Goal: Task Accomplishment & Management: Use online tool/utility

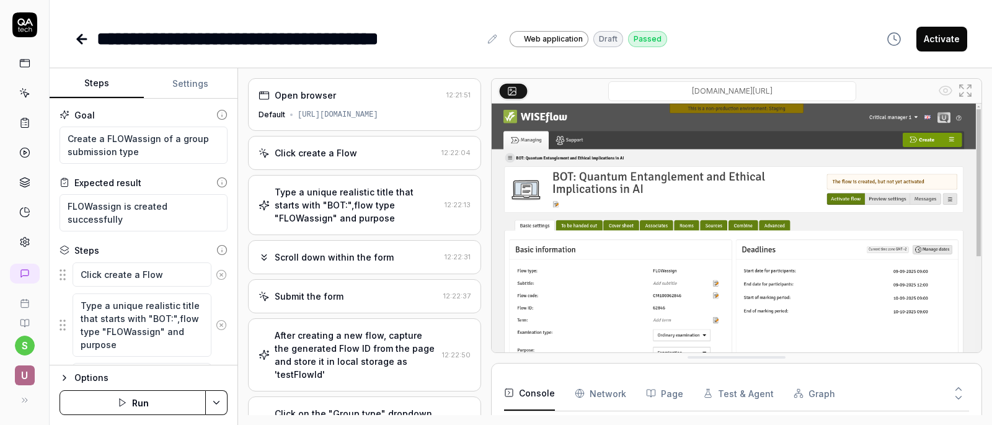
scroll to position [197, 0]
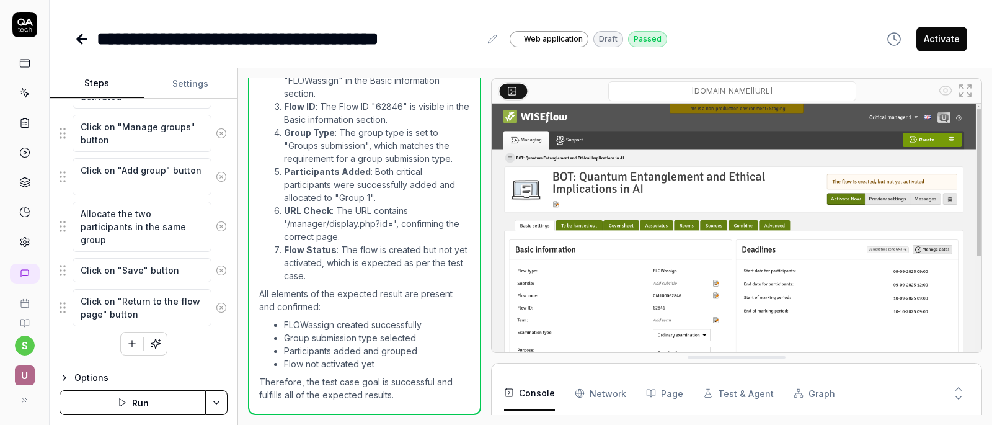
type textarea "*"
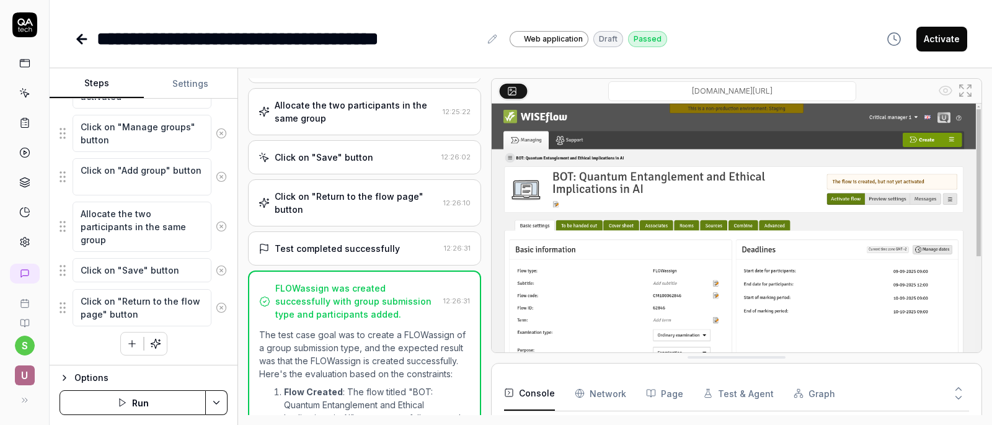
click at [399, 259] on div "Test completed successfully 12:26:31" at bounding box center [364, 248] width 233 height 34
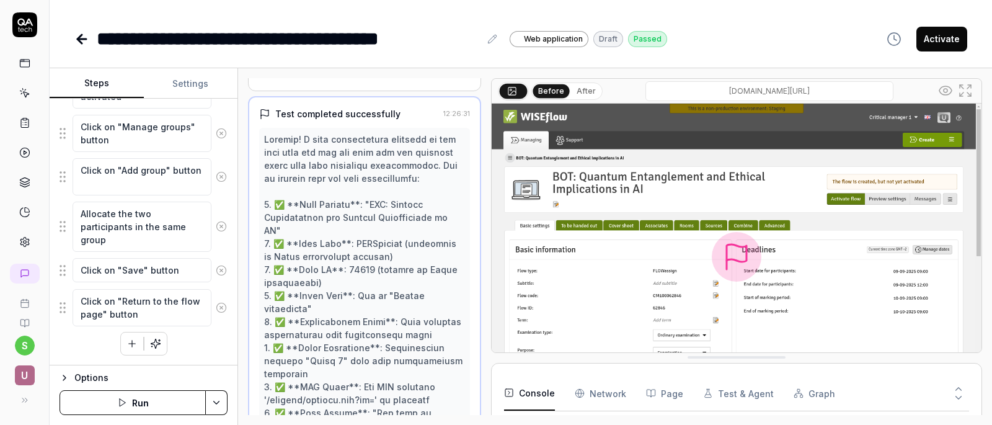
scroll to position [896, 0]
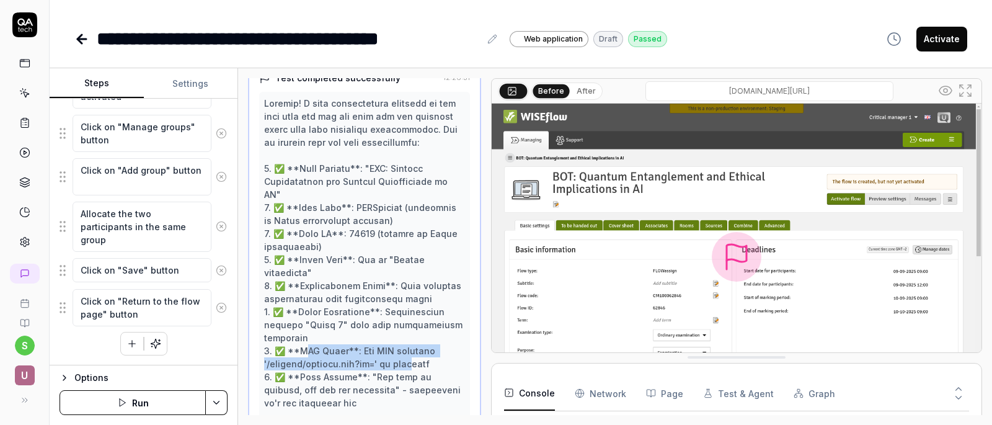
drag, startPoint x: 309, startPoint y: 334, endPoint x: 409, endPoint y: 344, distance: 100.4
type textarea "**********"
click at [409, 344] on div at bounding box center [364, 351] width 201 height 508
click at [360, 366] on div at bounding box center [364, 351] width 201 height 508
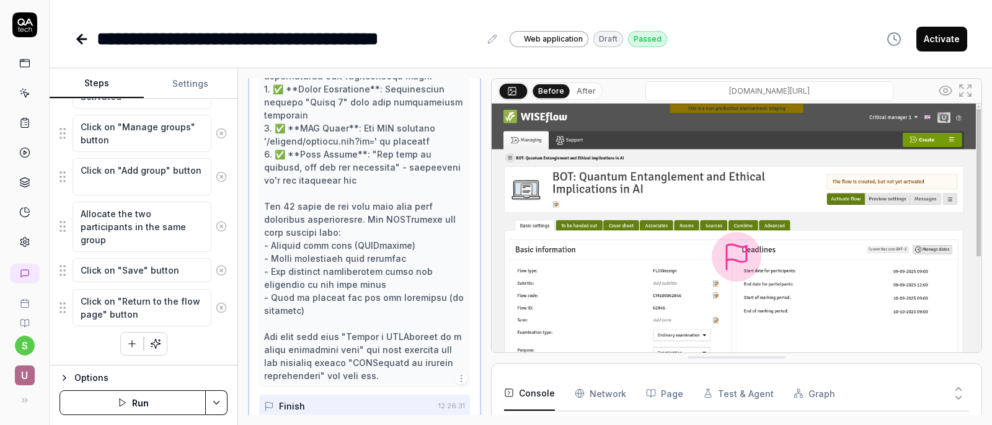
scroll to position [1120, 0]
drag, startPoint x: 292, startPoint y: 242, endPoint x: 418, endPoint y: 252, distance: 126.9
click at [418, 252] on div at bounding box center [364, 127] width 201 height 508
click at [381, 296] on div at bounding box center [364, 127] width 201 height 508
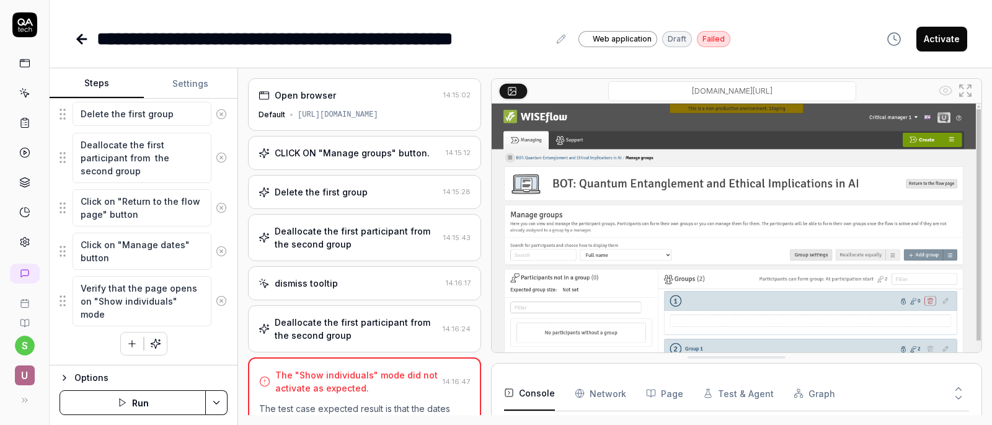
scroll to position [51, 0]
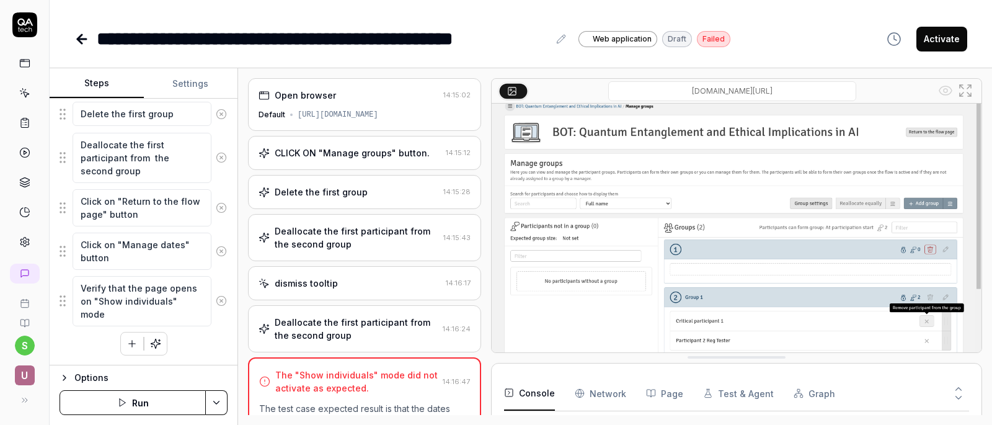
click at [317, 334] on div "Deallocate the first participant from the second group" at bounding box center [356, 329] width 163 height 26
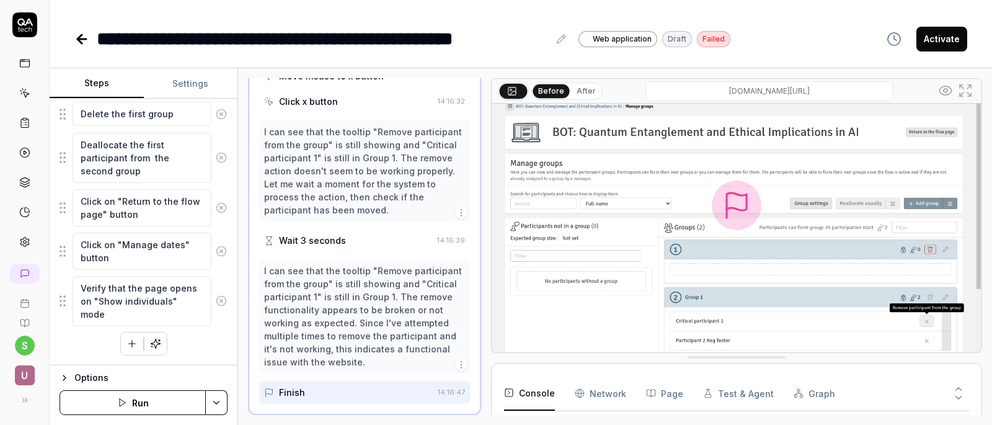
click at [972, 88] on icon at bounding box center [965, 90] width 15 height 15
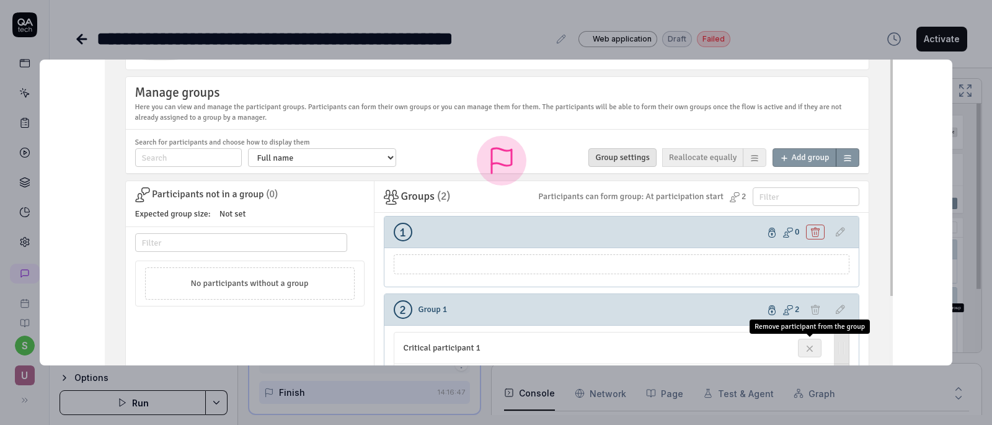
drag, startPoint x: 886, startPoint y: 275, endPoint x: 891, endPoint y: 20, distance: 255.0
click at [892, 20] on div at bounding box center [496, 212] width 992 height 425
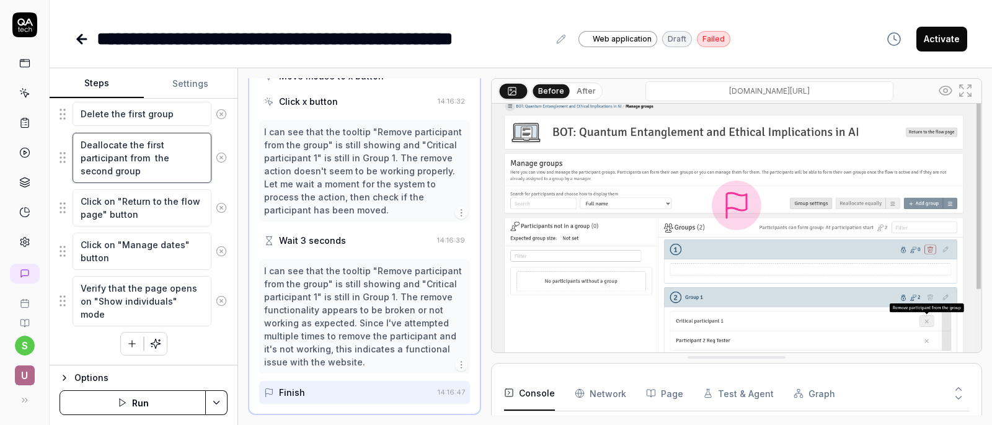
type textarea "*"
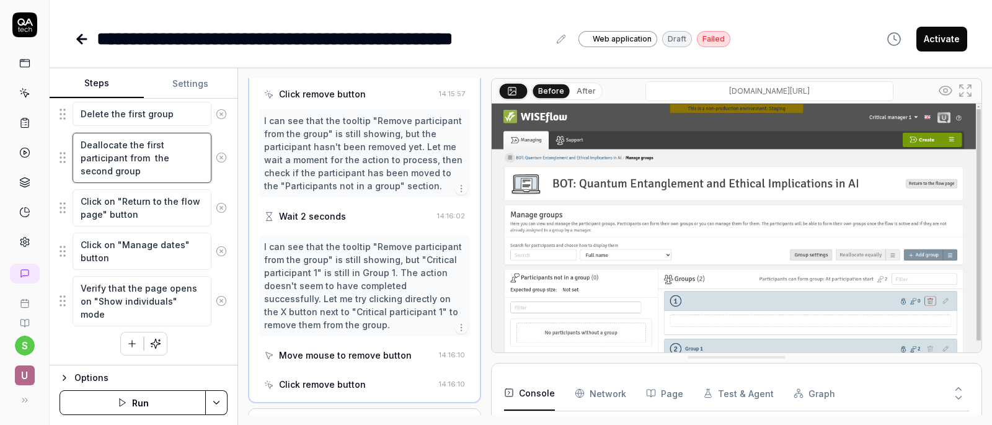
scroll to position [670, 0]
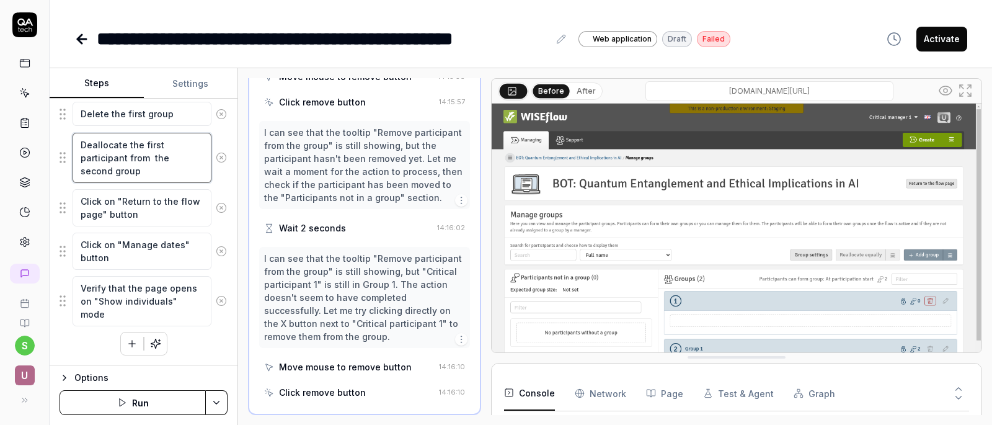
drag, startPoint x: 144, startPoint y: 174, endPoint x: 57, endPoint y: 134, distance: 95.5
click at [57, 134] on div "Goal The dates subpage opens in "Show individuals" mode if at least one of the …" at bounding box center [144, 232] width 188 height 267
type textarea "*"
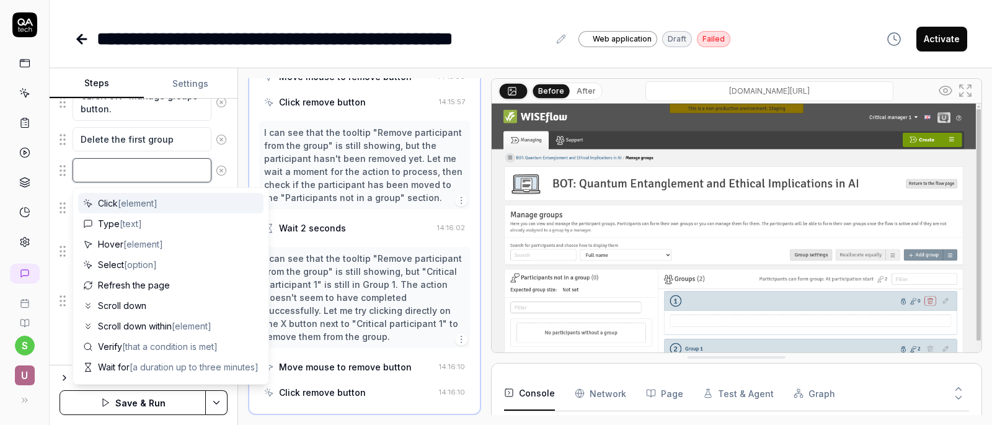
scroll to position [205, 0]
type textarea "C"
type textarea "*"
type textarea "Cl"
type textarea "*"
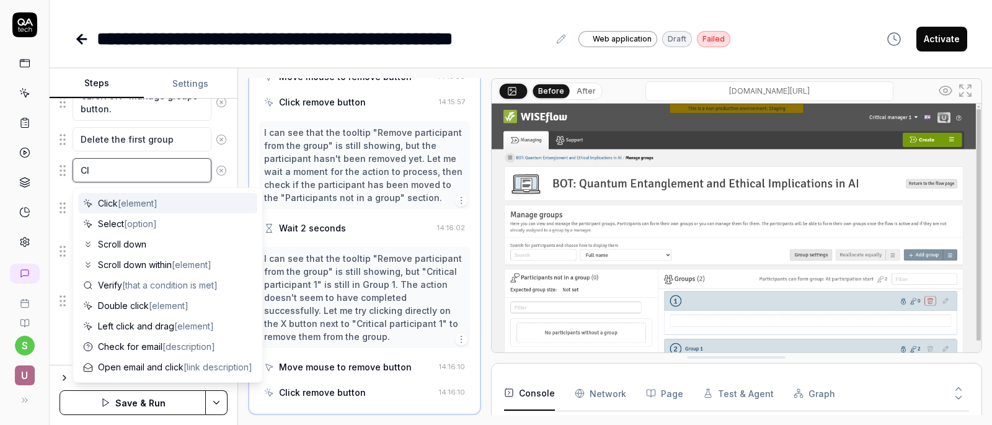
type textarea "Cli"
type textarea "*"
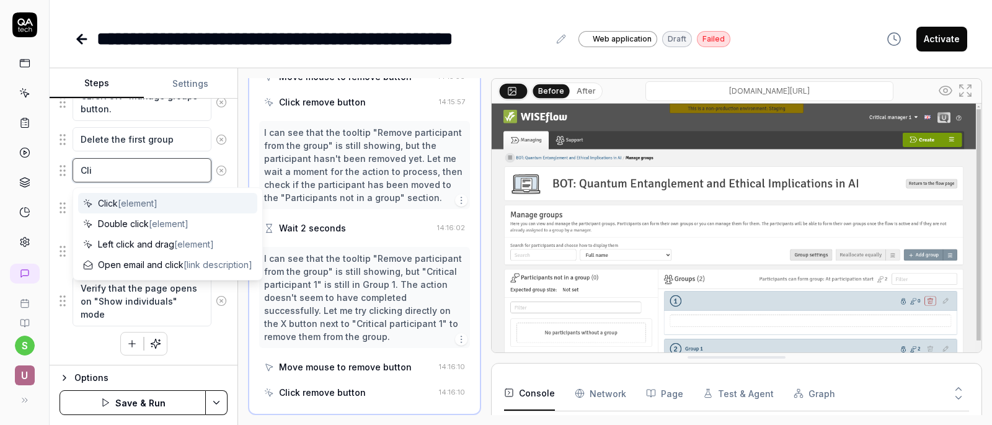
type textarea "Clic"
type textarea "*"
type textarea "Click"
type textarea "*"
type textarea "Click"
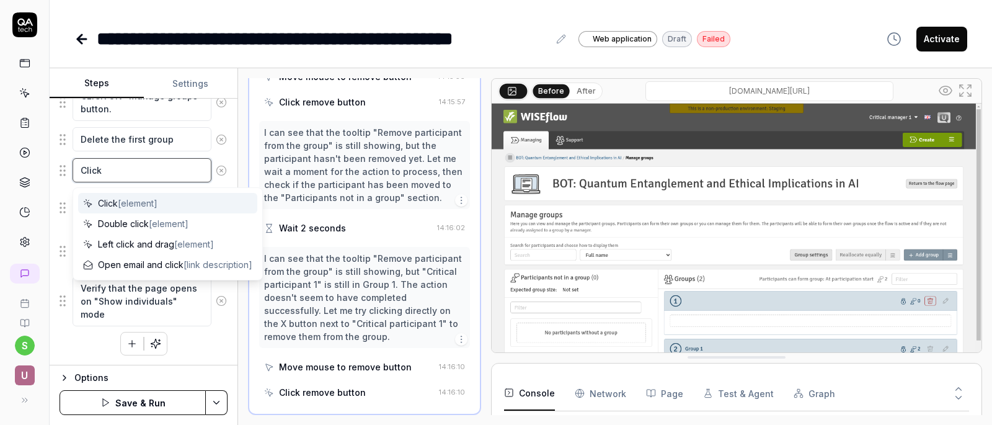
type textarea "*"
type textarea "Click o"
type textarea "*"
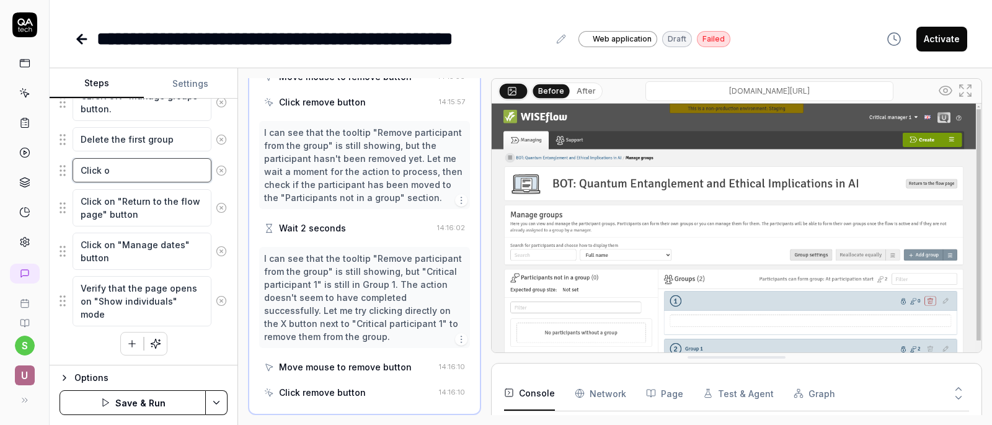
type textarea "Click on"
type textarea "*"
type textarea "Click on"
type textarea "*"
type textarea "Click on t"
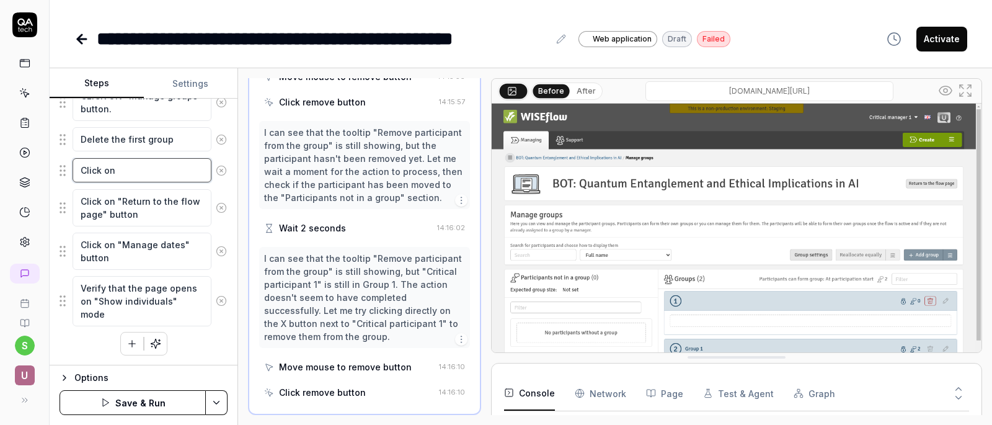
type textarea "*"
type textarea "Click on th"
type textarea "*"
type textarea "Click on the"
type textarea "*"
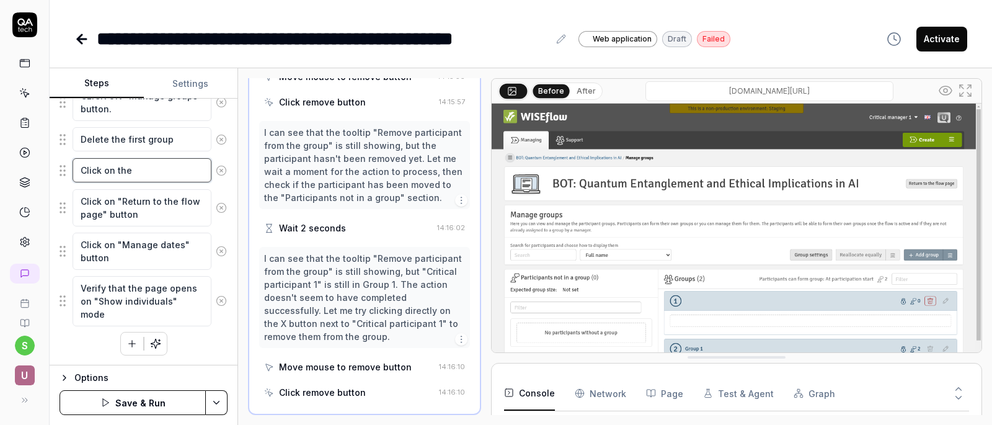
type textarea "Click on the"
type textarea "*"
type textarea "Click on the ""
type textarea "*"
type textarea "Click on the "X"
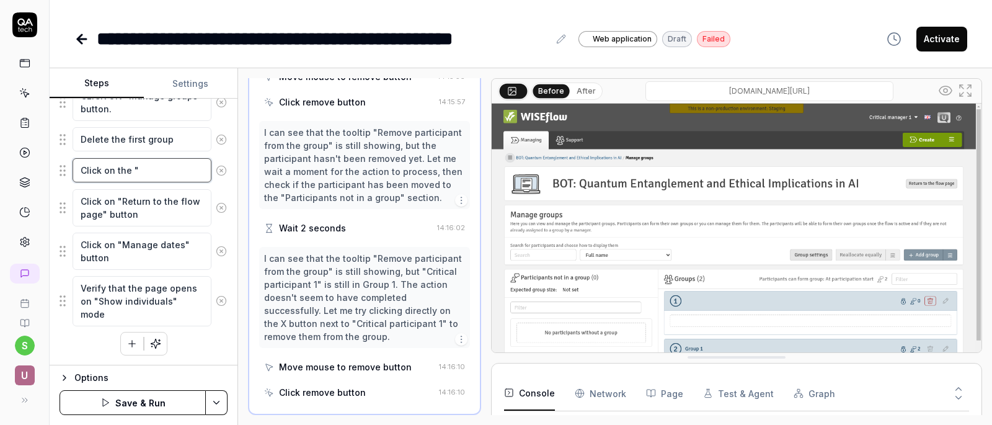
type textarea "*"
type textarea "Click on the "X""
type textarea "*"
type textarea "Click on the "X""
type textarea "*"
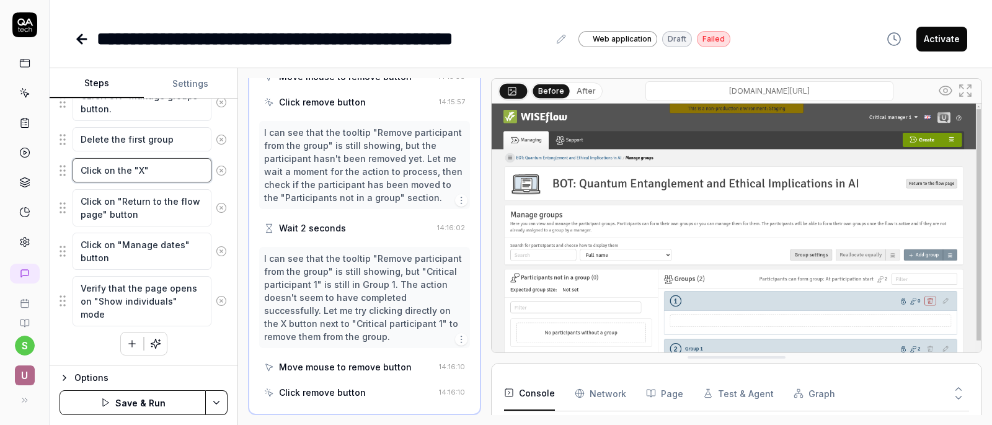
type textarea "Click on the "X" b"
type textarea "*"
type textarea "Click on the "X" bu"
type textarea "*"
type textarea "Click on the "X" but"
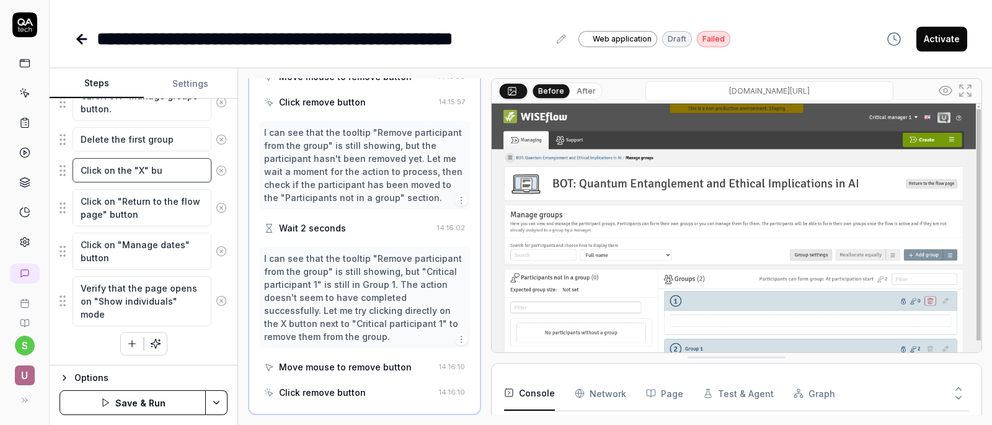
type textarea "*"
type textarea "Click on the "X" butt"
type textarea "*"
type textarea "Click on the "X" butto"
type textarea "*"
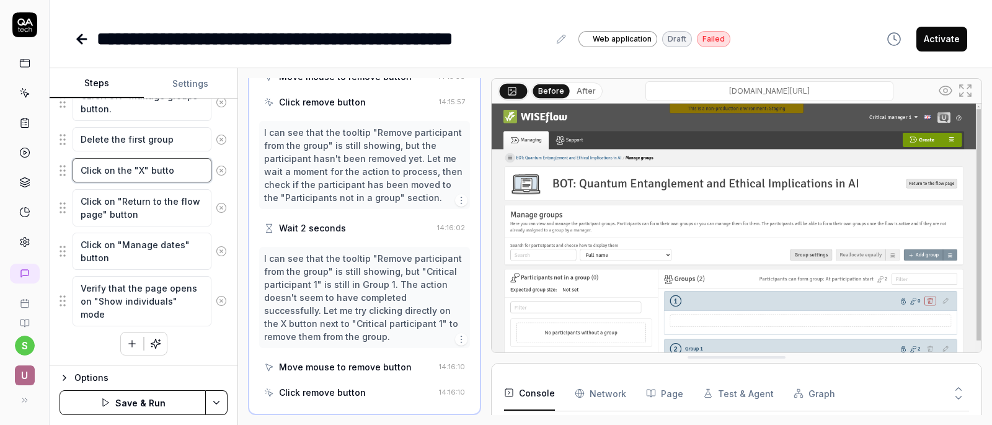
type textarea "Click on the "X" button"
type textarea "*"
type textarea "Click on the "X" button"
type textarea "*"
type textarea "Click on the "X" button f"
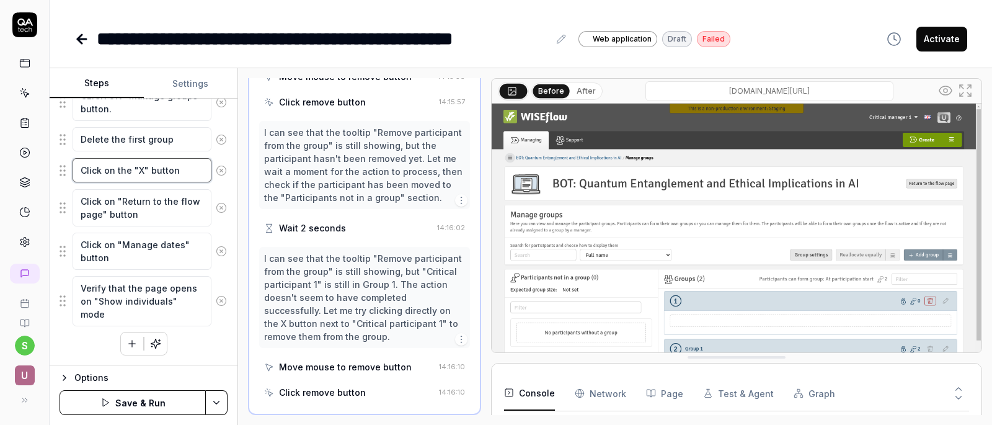
type textarea "*"
type textarea "Click on the "X" button fo"
type textarea "*"
type textarea "Click on the "X" button for"
type textarea "*"
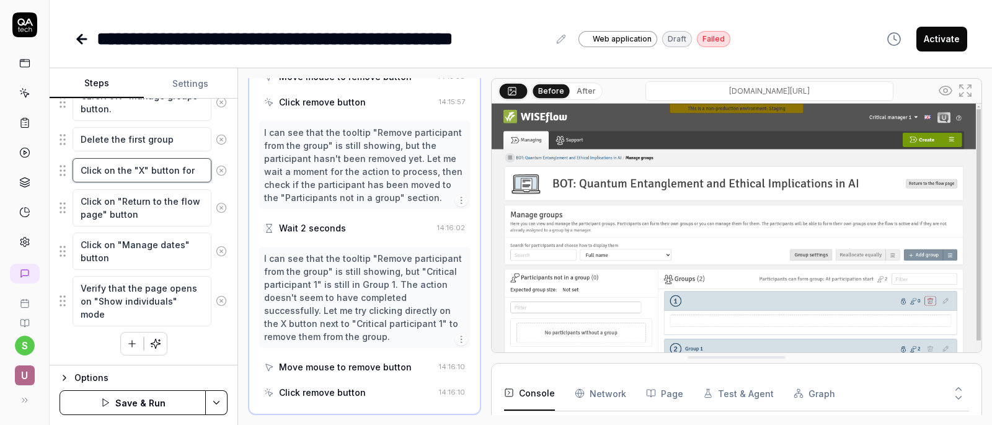
type textarea "Click on the "X" button for"
type textarea "*"
type textarea "Click on the "X" button for t"
type textarea "*"
type textarea "Click on the "X" button for th"
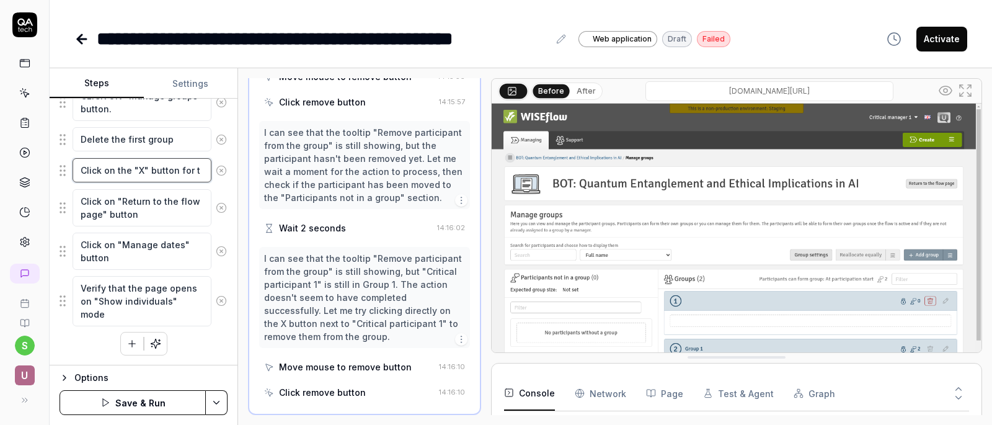
type textarea "*"
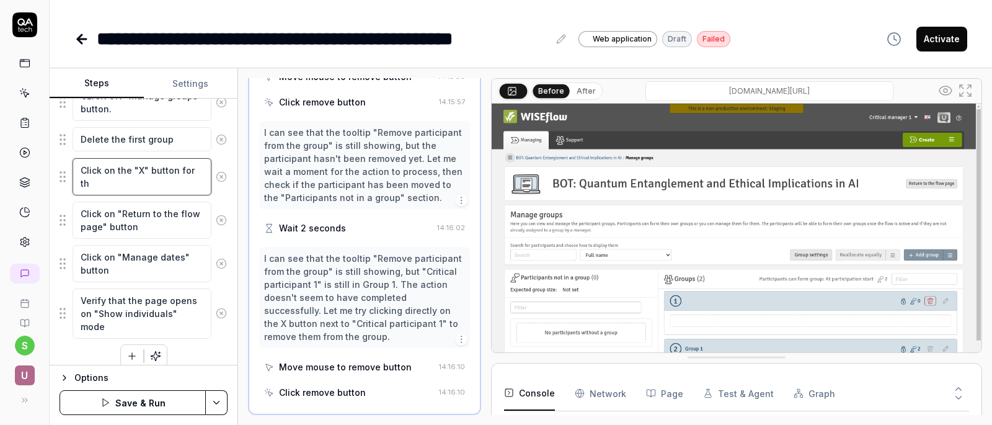
scroll to position [217, 0]
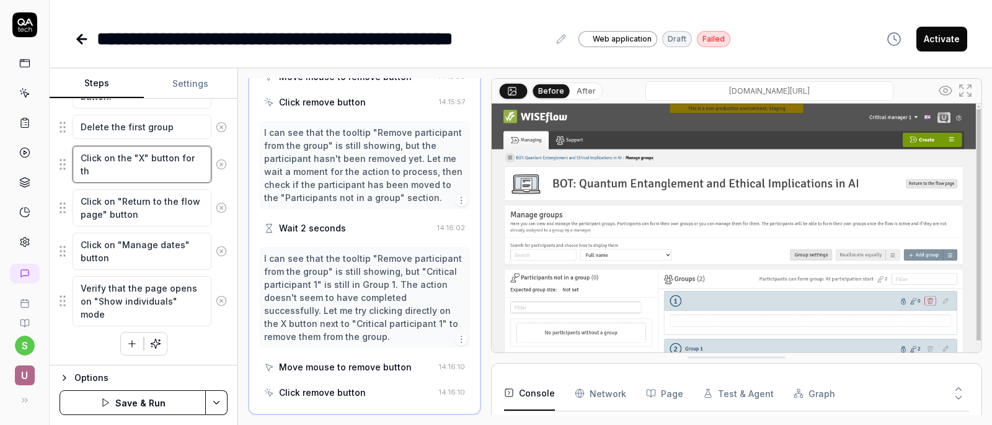
type textarea "Click on the "X" button for the"
type textarea "*"
type textarea "Click on the "X" button for the"
type textarea "*"
type textarea "Click on the "X" button for the f"
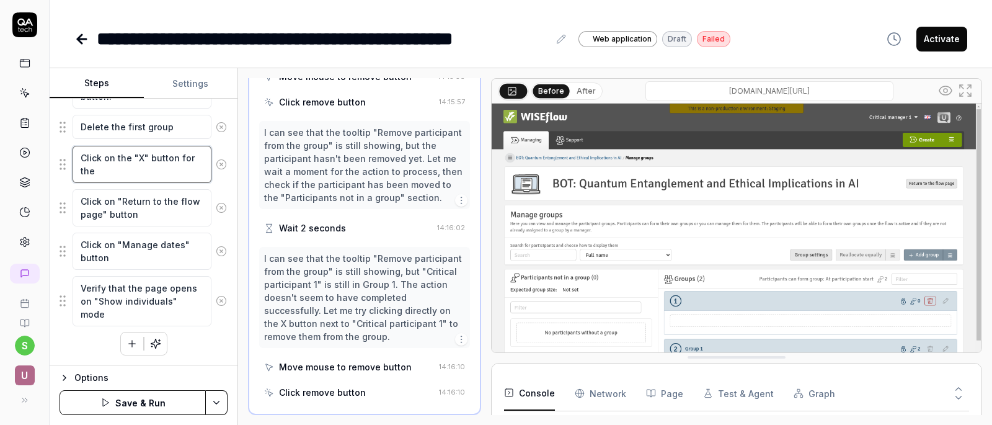
type textarea "*"
type textarea "Click on the "X" button for the fi"
type textarea "*"
type textarea "Click on the "X" button for the fir"
type textarea "*"
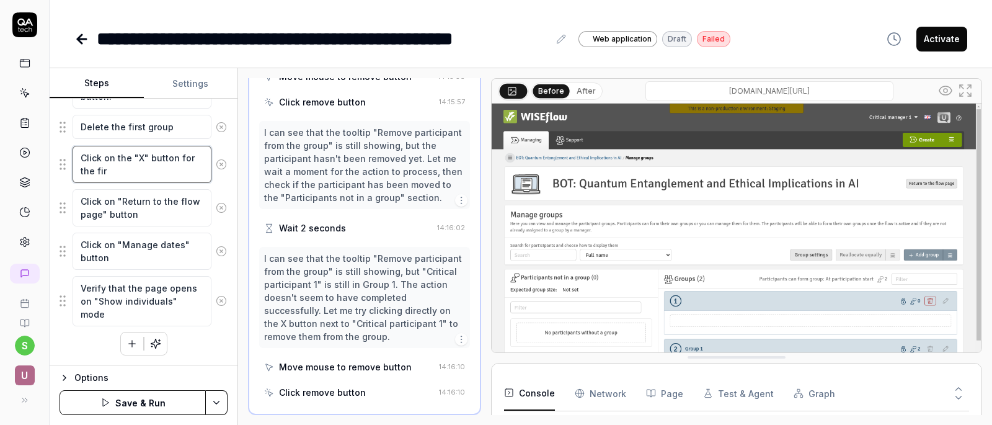
type textarea "Click on the "X" button for the firs"
type textarea "*"
type textarea "Click on the "X" button for the first"
type textarea "*"
type textarea "Click on the "X" button for the first"
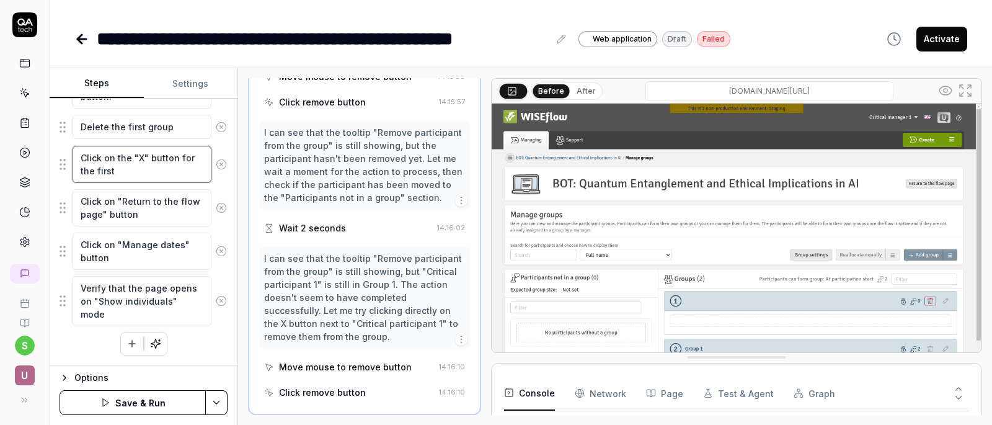
type textarea "*"
type textarea "Click on the "X" button for the first p"
type textarea "*"
type textarea "Click on the "X" button for the first pa"
type textarea "*"
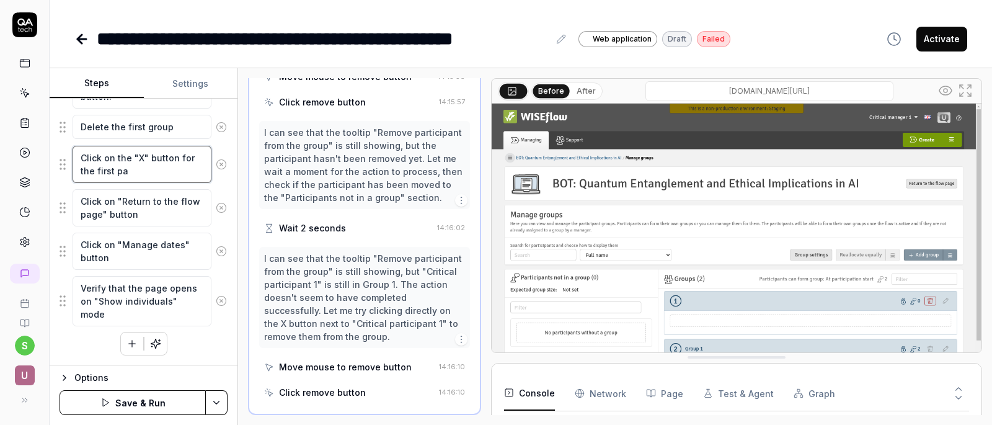
type textarea "Click on the "X" button for the first par"
type textarea "*"
type textarea "Click on the "X" button for the first part"
type textarea "*"
type textarea "Click on the "X" button for the first parti"
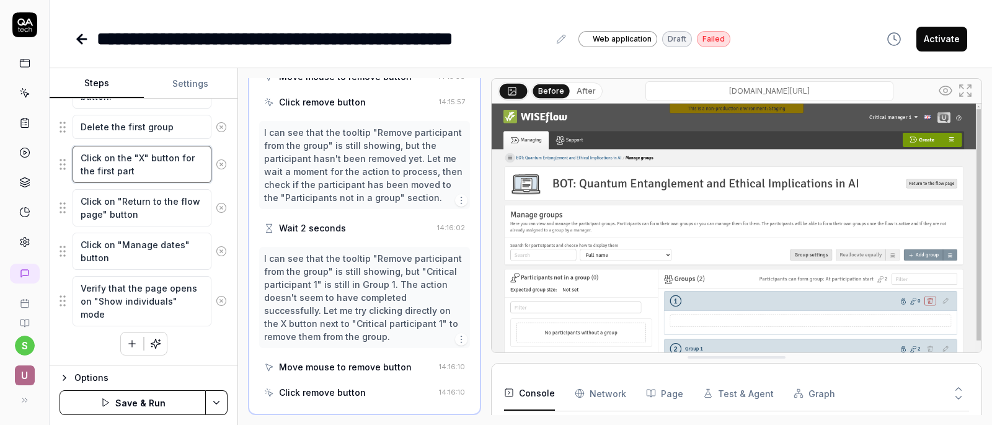
type textarea "*"
type textarea "Click on the "X" button for the first partic"
type textarea "*"
type textarea "Click on the "X" button for the first partici"
type textarea "*"
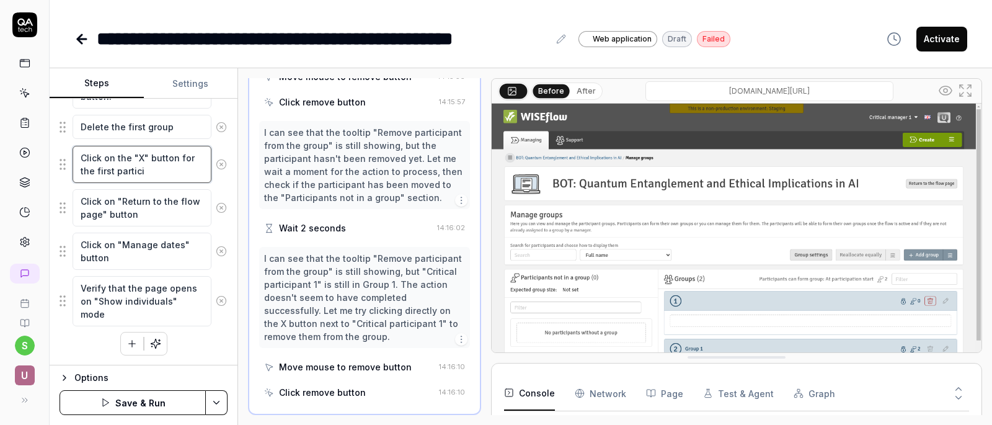
type textarea "Click on the "X" button for the first particip"
type textarea "*"
type textarea "Click on the "X" button for the first participa"
type textarea "*"
type textarea "Click on the "X" button for the first participan"
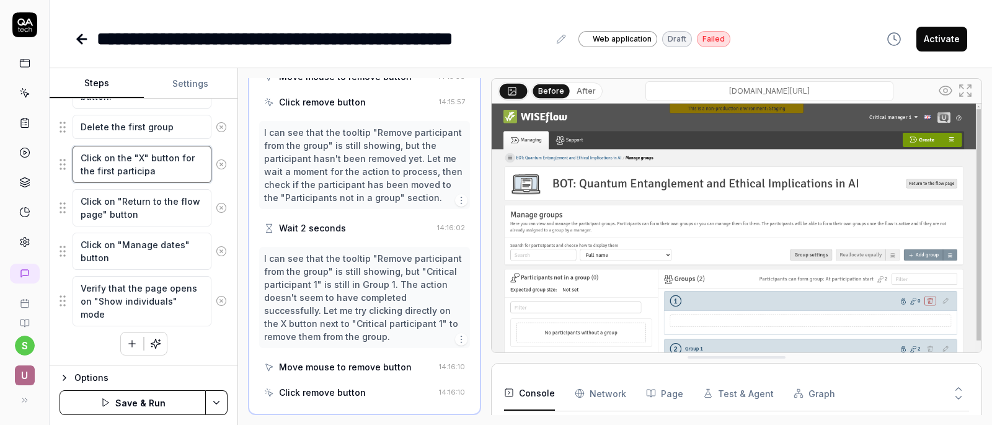
type textarea "*"
type textarea "Click on the "X" button for the first participant"
type textarea "*"
type textarea "Click on the "X" button for the first participant"
type textarea "*"
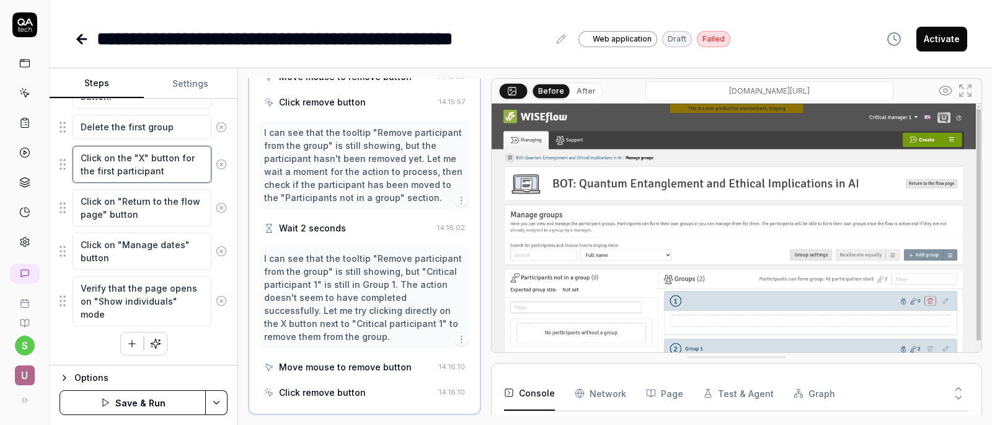
type textarea "Click on the "X" button for the first participant i"
type textarea "*"
type textarea "Click on the "X" button for the first participant in"
type textarea "*"
type textarea "Click on the "X" button for the first participant in"
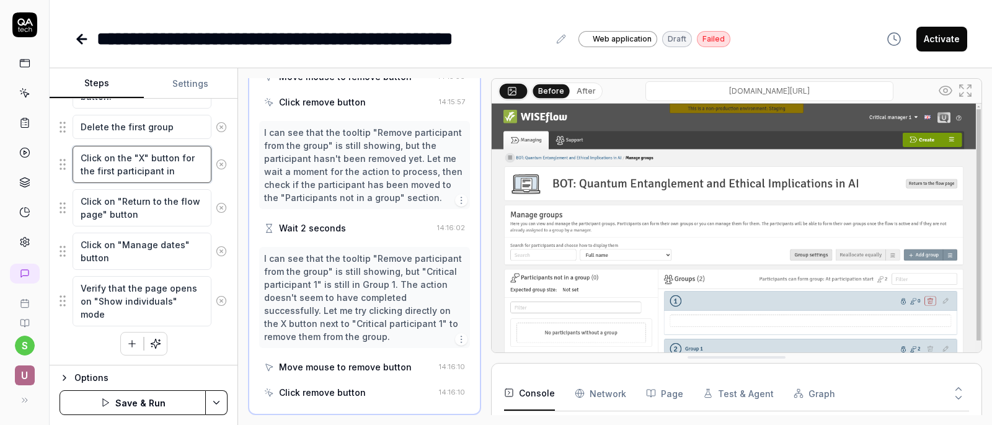
type textarea "*"
type textarea "Click on the "X" button for the first participant in t"
type textarea "*"
type textarea "Click on the "X" button for the first participant in th"
type textarea "*"
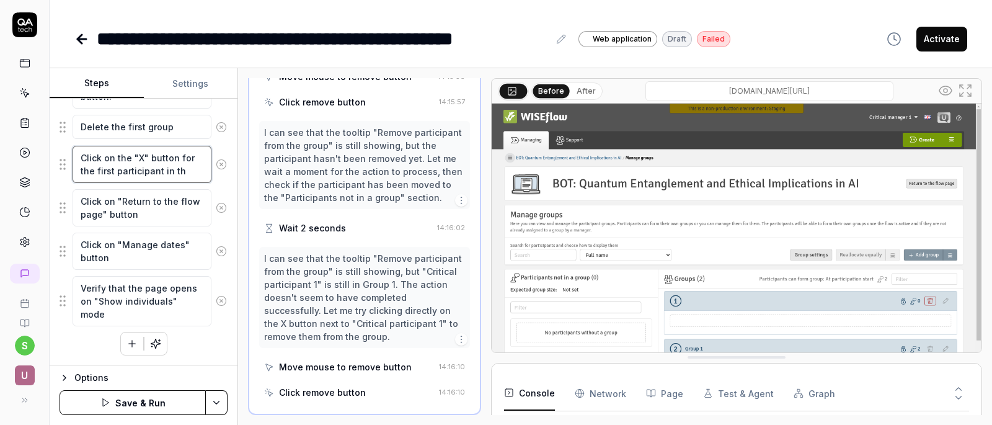
type textarea "Click on the "X" button for the first participant in the"
type textarea "*"
type textarea "Click on the "X" button for the first participant in the"
type textarea "*"
type textarea "Click on the "X" button for the first participant in the s"
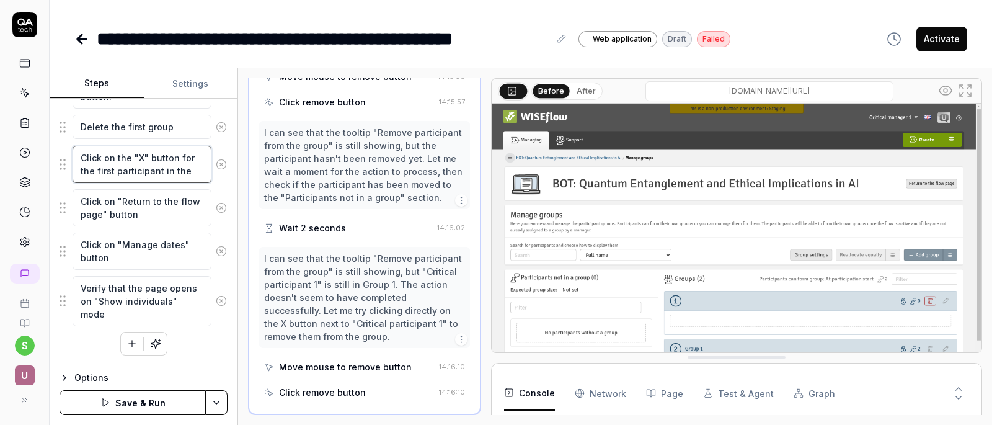
type textarea "*"
type textarea "Click on the "X" button for the first participant in the se"
type textarea "*"
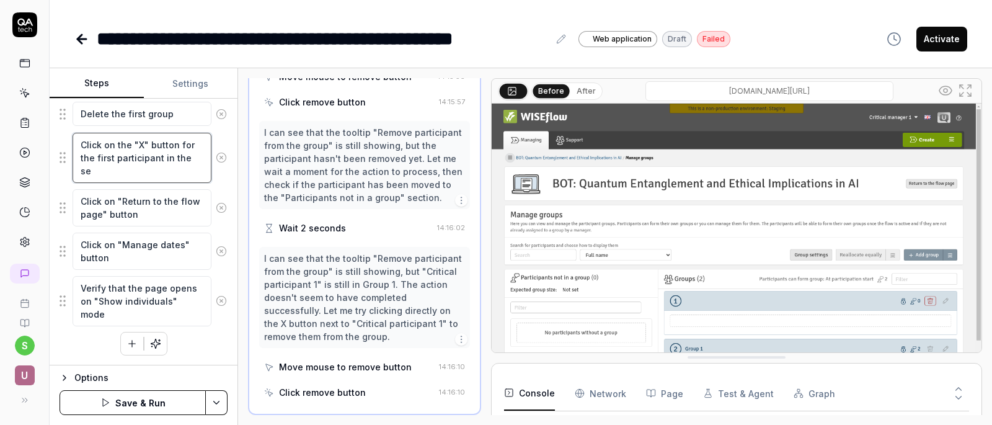
type textarea "Click on the "X" button for the first participant in the sec"
type textarea "*"
type textarea "Click on the "X" button for the first participant in the seco"
type textarea "*"
type textarea "Click on the "X" button for the first participant in the secon"
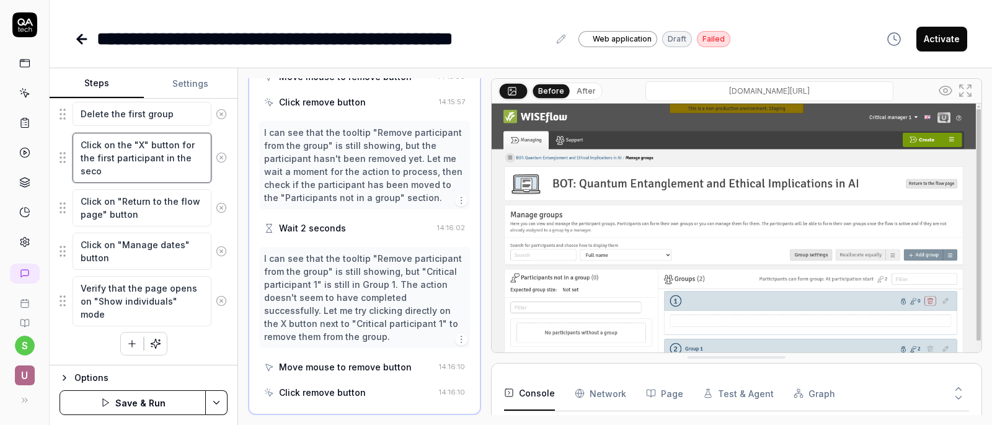
type textarea "*"
type textarea "Click on the "X" button for the first participant in the seconf"
type textarea "*"
type textarea "Click on the "X" button for the first participant in the secon"
type textarea "*"
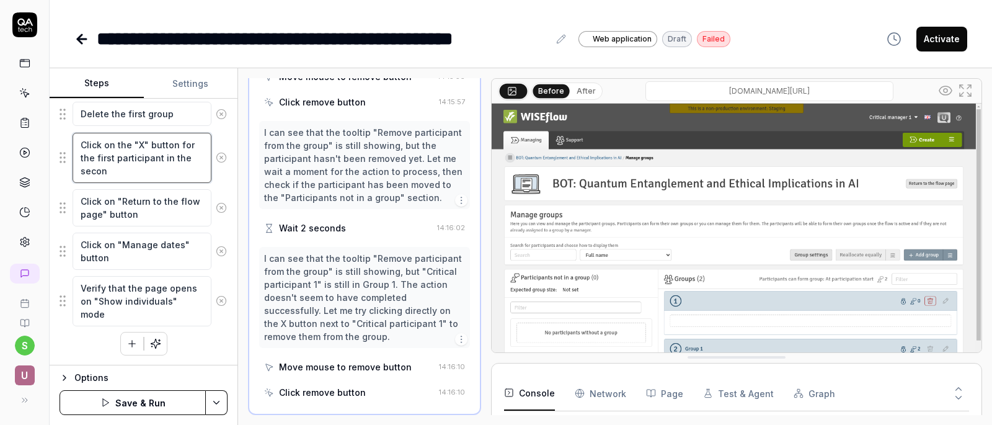
type textarea "Click on the "X" button for the first participant in the second"
type textarea "*"
type textarea "Click on the "X" button for the first participant in the second"
type textarea "*"
type textarea "Click on the "X" button for the first participant in the second g"
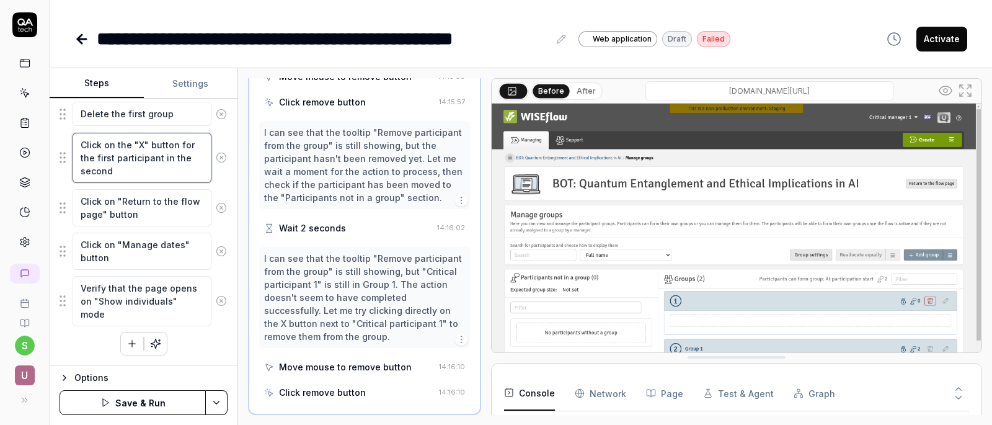
type textarea "*"
type textarea "Click on the "X" button for the first participant in the second gr"
type textarea "*"
type textarea "Click on the "X" button for the first participant in the second gro"
type textarea "*"
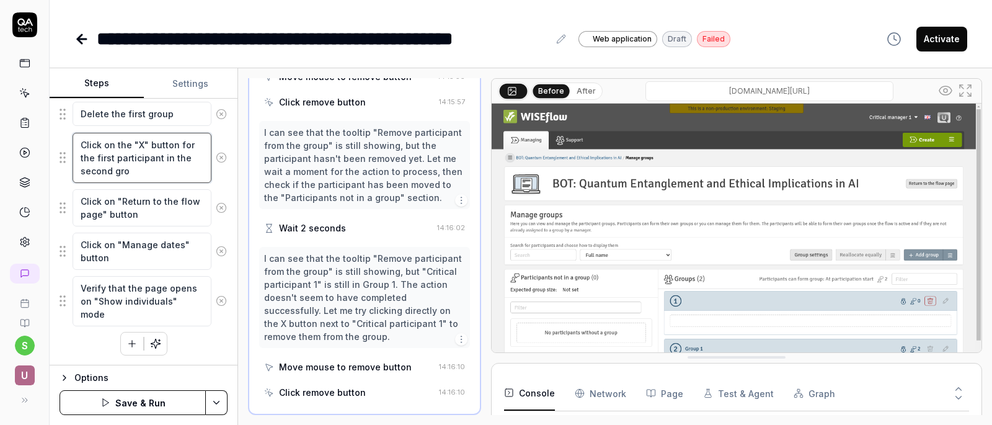
type textarea "Click on the "X" button for the first participant in the second grou"
type textarea "*"
type textarea "Click on the "X" button for the first participant in the second group"
type textarea "*"
type textarea "Click on the "X" button for the first participant in the second group"
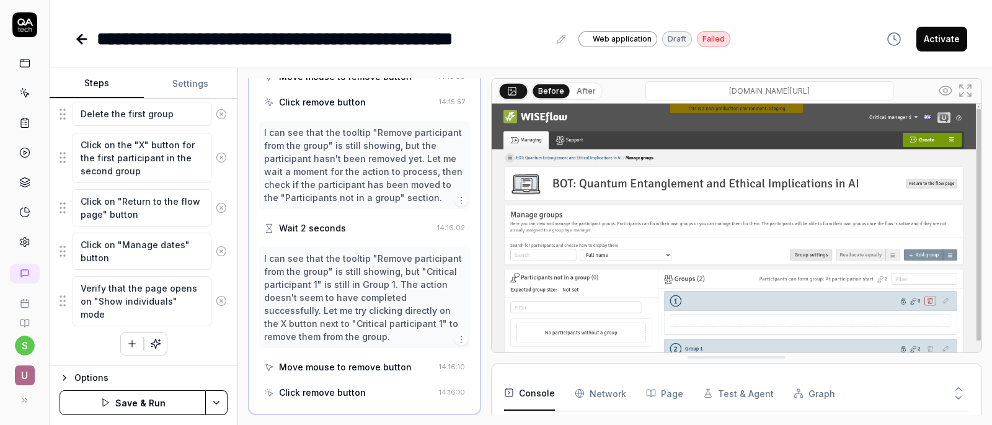
click at [220, 178] on div "Goal The dates subpage opens in "Show individuals" mode if at least one of the …" at bounding box center [144, 232] width 188 height 267
click at [162, 179] on textarea "Click on the "X" button for the first participant in the second group" at bounding box center [142, 158] width 139 height 50
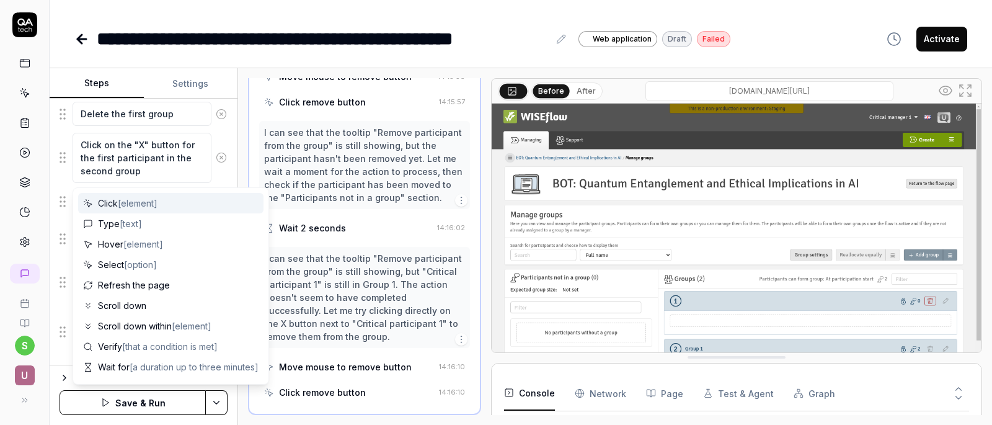
scroll to position [261, 0]
type textarea "*"
type textarea "C"
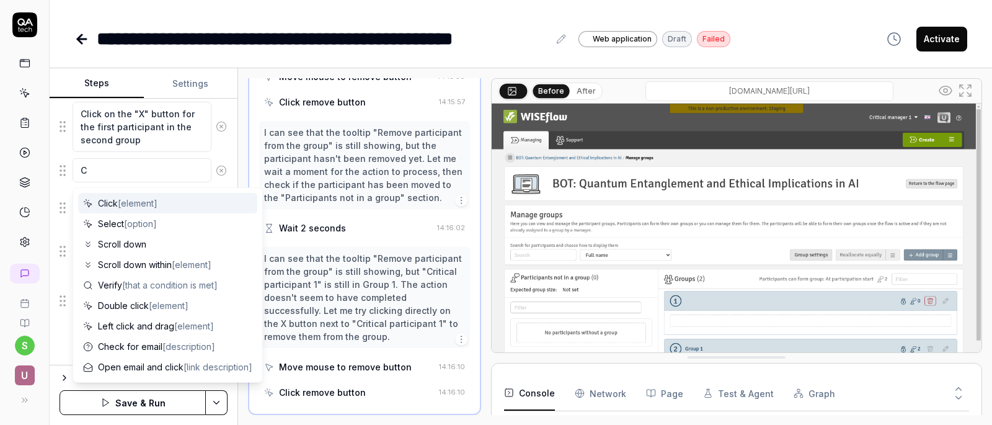
type textarea "*"
type textarea "Cl"
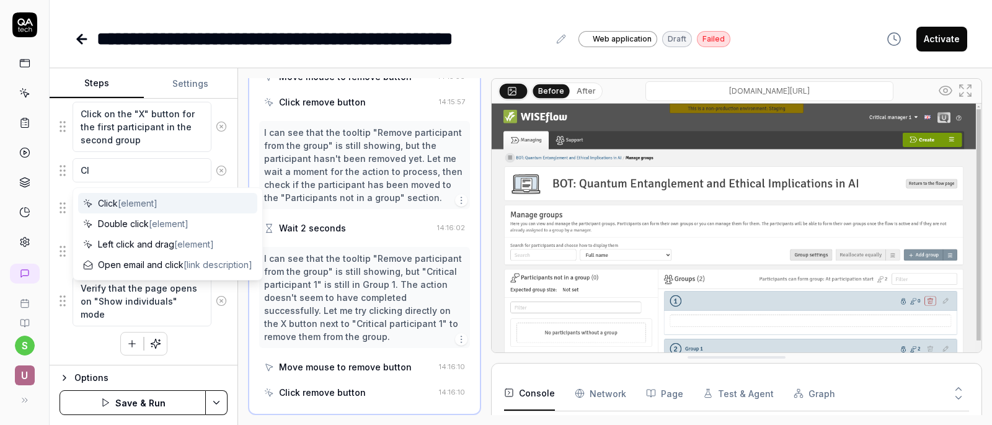
type textarea "*"
type textarea "Cli"
type textarea "*"
type textarea "Clic"
type textarea "*"
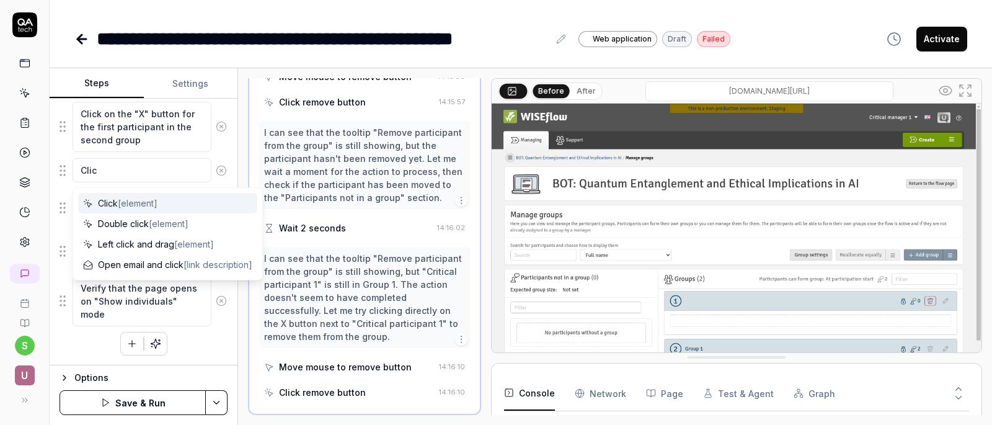
type textarea "Click"
type textarea "*"
type textarea "Click"
type textarea "*"
type textarea "Click o"
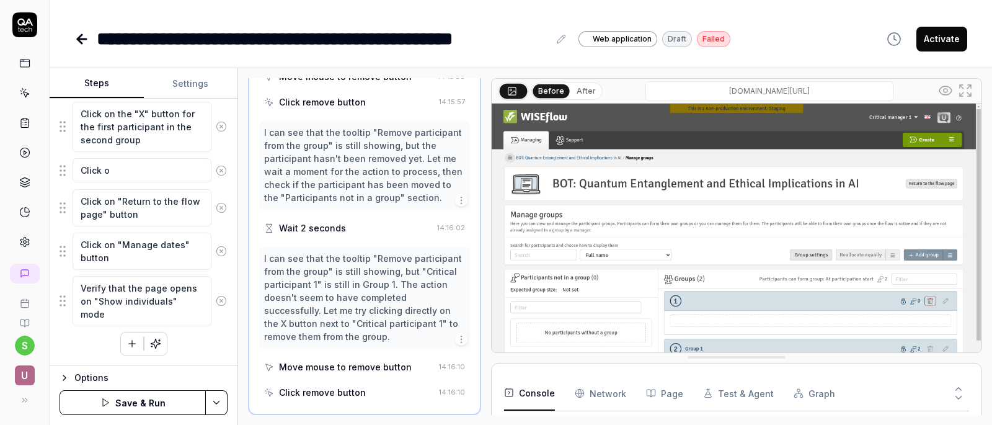
type textarea "*"
type textarea "Click on"
type textarea "*"
type textarea "Click on"
type textarea "*"
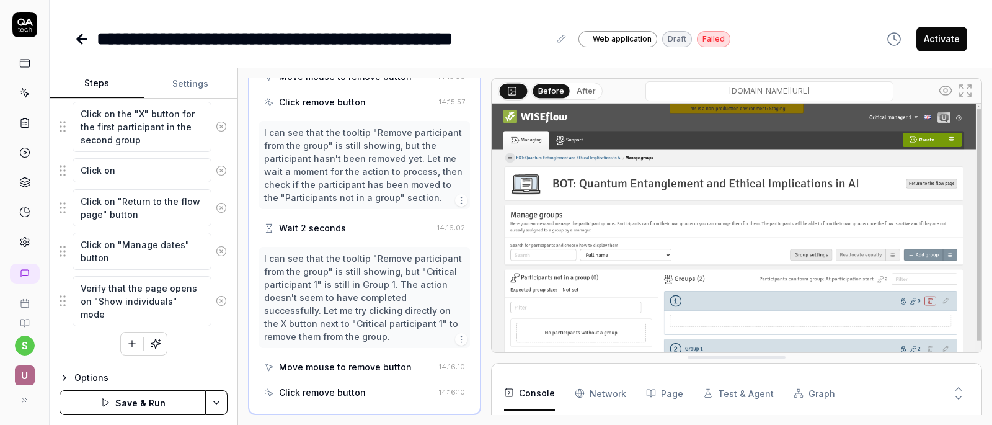
type textarea "Click on ""
type textarea "*"
type textarea "Click on "S"
type textarea "*"
type textarea "Click on "Sa"
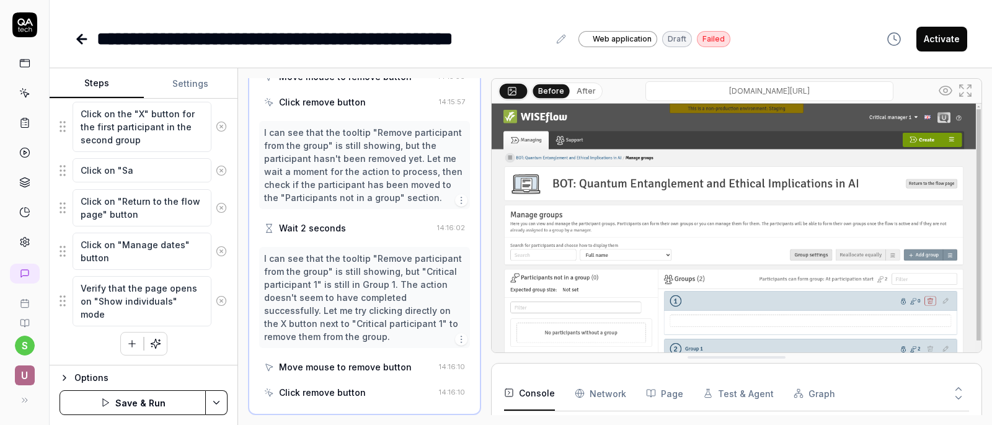
type textarea "*"
type textarea "Click on "Sav"
type textarea "*"
type textarea "Click on "Save"
type textarea "*"
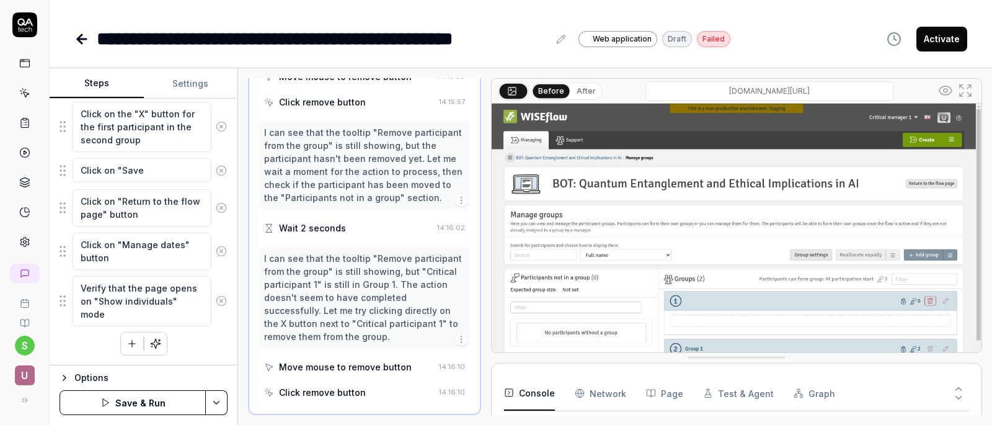
type textarea "Click on "Save"
type textarea "*"
type textarea "Click on "Save"
type textarea "*"
type textarea "Click on "Save""
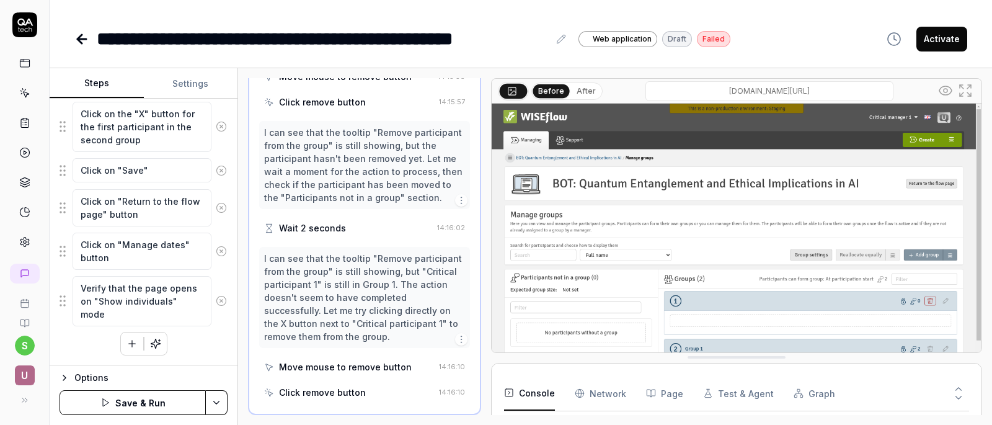
type textarea "*"
type textarea "Click on "Save""
type textarea "*"
type textarea "Click on "Save" b"
type textarea "*"
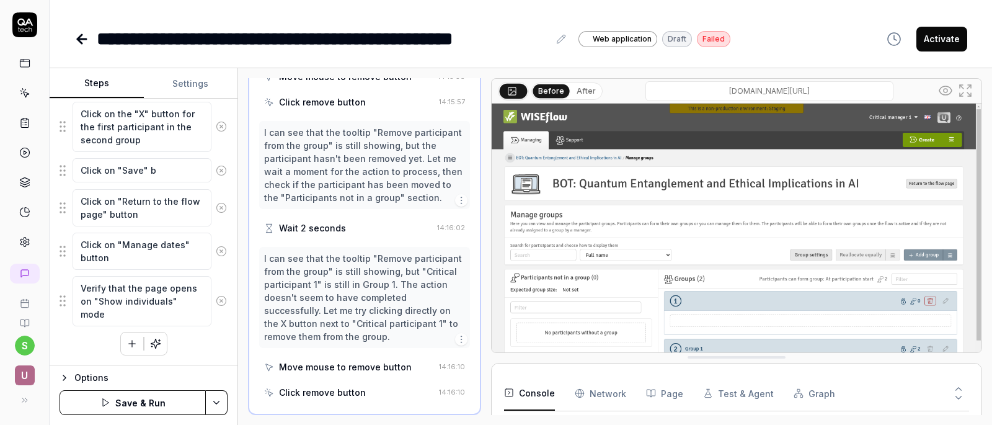
type textarea "Click on "Save" bu"
type textarea "*"
type textarea "Click on "Save" but"
type textarea "*"
type textarea "Click on "Save" butt"
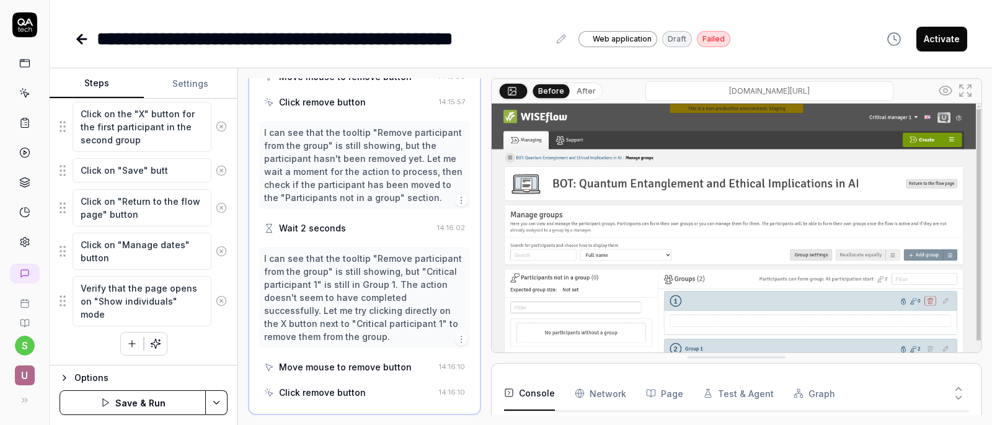
type textarea "*"
type textarea "Click on "Save" butto"
type textarea "*"
type textarea "Click on "Save" button"
click at [227, 140] on div "Goal The dates subpage opens in "Show individuals" mode if at least one of the …" at bounding box center [144, 232] width 188 height 267
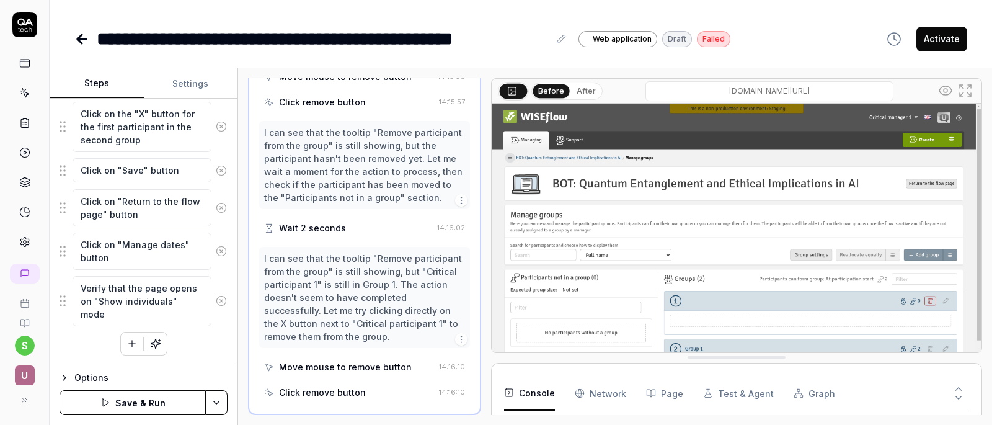
click at [150, 410] on button "Save & Run" at bounding box center [133, 402] width 146 height 25
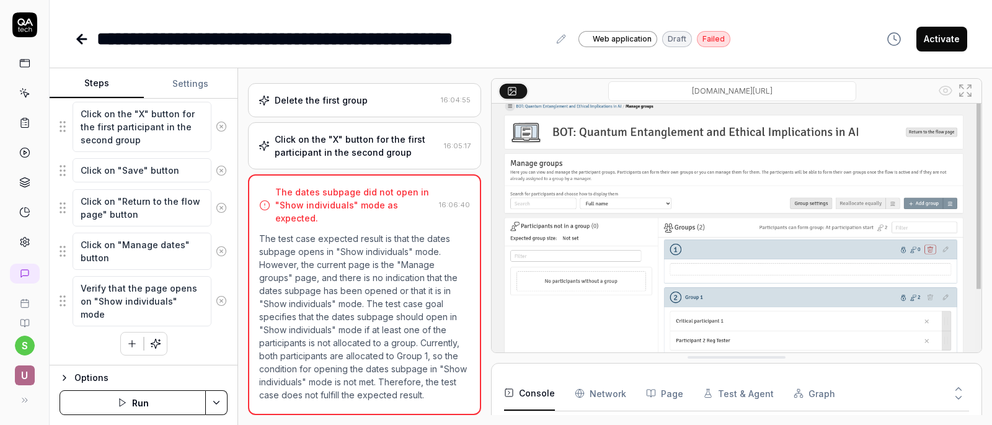
scroll to position [105, 0]
click at [166, 399] on button "Run" at bounding box center [133, 402] width 146 height 25
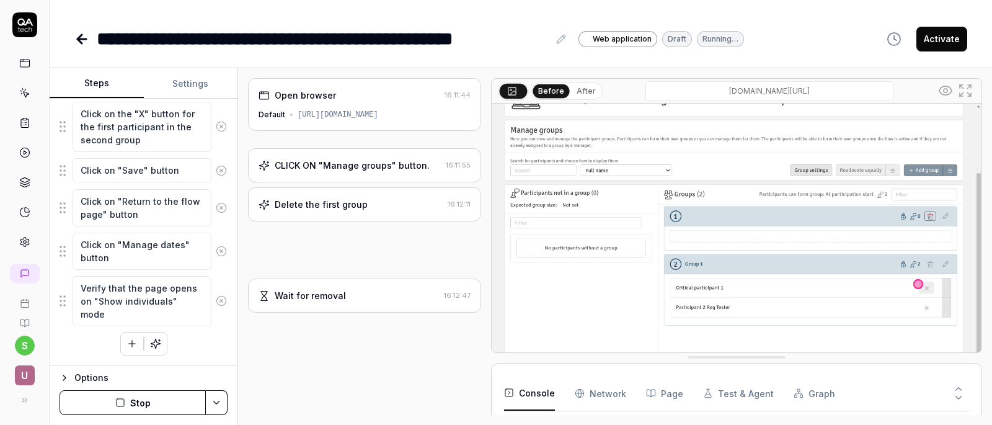
type textarea "*"
